Goal: Information Seeking & Learning: Learn about a topic

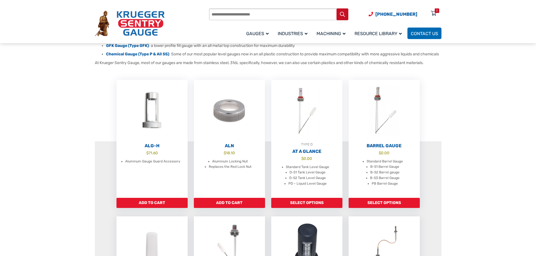
scroll to position [141, 0]
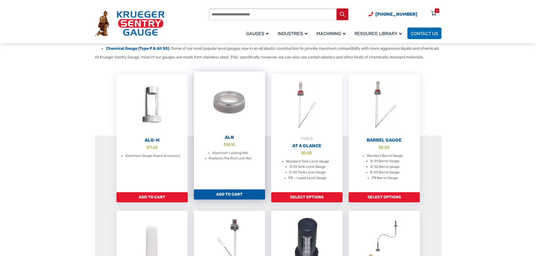
click at [234, 111] on img at bounding box center [229, 102] width 71 height 62
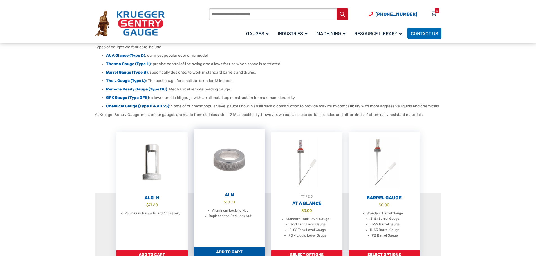
scroll to position [141, 0]
